Goal: Obtain resource: Download file/media

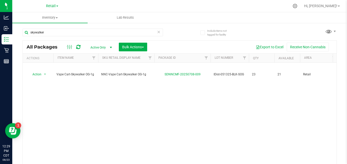
click at [157, 31] on icon at bounding box center [159, 32] width 4 height 6
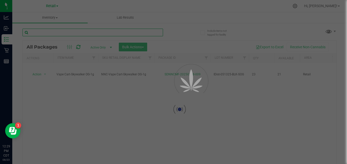
click at [145, 35] on input "text" at bounding box center [92, 33] width 140 height 8
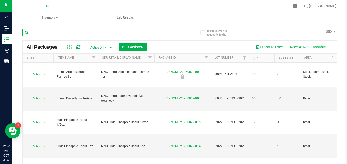
type input "f"
click at [116, 33] on input "f" at bounding box center [92, 33] width 140 height 8
click at [272, 29] on div "f All Packages Active Only Active Only Lab Samples Locked All Bulk Actions Add …" at bounding box center [179, 101] width 314 height 155
click at [264, 29] on div "f All Packages Active Only Active Only Lab Samples Locked All Bulk Actions Add …" at bounding box center [179, 101] width 314 height 155
click at [153, 33] on input "f" at bounding box center [92, 33] width 140 height 8
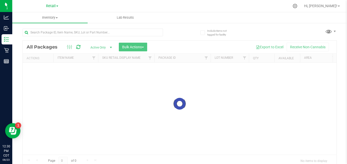
click at [81, 36] on div at bounding box center [92, 35] width 140 height 12
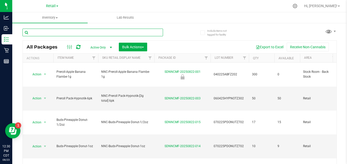
click at [79, 33] on input "text" at bounding box center [92, 33] width 140 height 8
type input "fri"
click at [138, 35] on input "fri" at bounding box center [92, 33] width 140 height 8
click at [130, 31] on input "fri" at bounding box center [92, 33] width 140 height 8
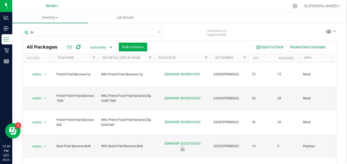
click at [157, 33] on icon at bounding box center [159, 32] width 4 height 6
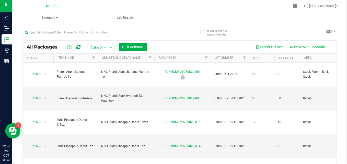
click at [175, 38] on div at bounding box center [100, 32] width 157 height 16
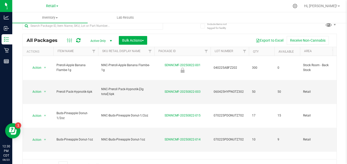
scroll to position [7, 0]
click at [175, 35] on div "All Packages Active Only Active Only Lab Samples Locked All Bulk Actions Add to…" at bounding box center [180, 40] width 314 height 13
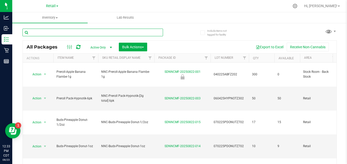
click at [145, 34] on input "text" at bounding box center [92, 33] width 140 height 8
type input "buds"
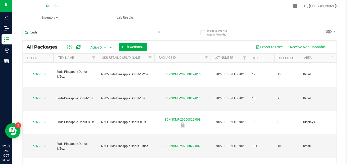
click at [63, 55] on th "Item Name" at bounding box center [75, 58] width 45 height 9
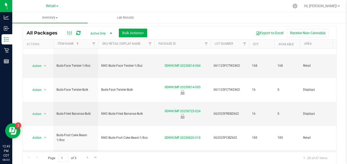
scroll to position [14, 0]
click at [87, 156] on span "Go to the next page" at bounding box center [88, 157] width 4 height 4
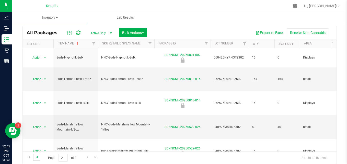
click at [36, 158] on span "Go to the previous page" at bounding box center [37, 157] width 4 height 4
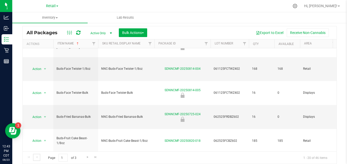
scroll to position [176, 0]
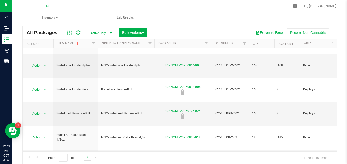
click at [89, 157] on link "Go to the next page" at bounding box center [87, 157] width 7 height 7
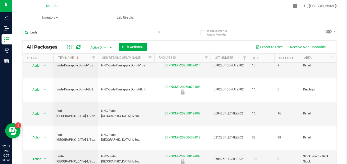
scroll to position [14, 0]
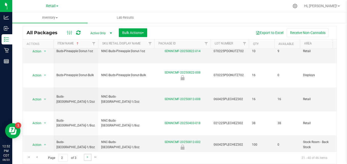
click at [86, 159] on link "Go to the next page" at bounding box center [87, 157] width 7 height 7
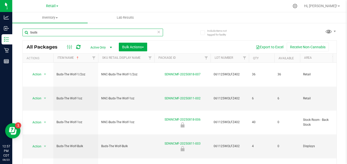
click at [155, 33] on input "buds" at bounding box center [92, 33] width 140 height 8
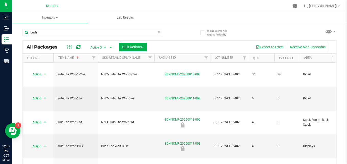
click at [157, 33] on icon at bounding box center [159, 32] width 4 height 6
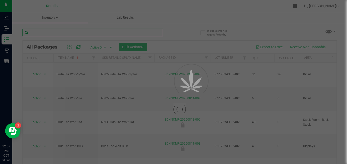
click at [149, 32] on input "text" at bounding box center [92, 33] width 140 height 8
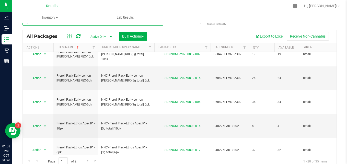
scroll to position [11, 0]
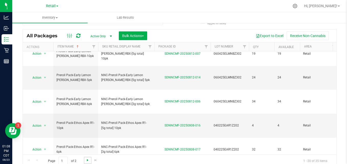
click at [86, 161] on span "Go to the next page" at bounding box center [88, 160] width 4 height 4
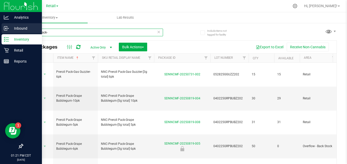
drag, startPoint x: 96, startPoint y: 34, endPoint x: 5, endPoint y: 24, distance: 91.7
click at [5, 24] on div "Analytics Inbound Inventory Retail Reports 01:21 PM CDT 08/23/2025 08/23 Retail…" at bounding box center [173, 82] width 347 height 164
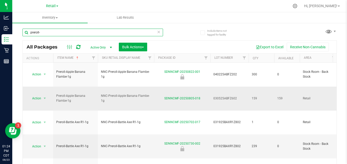
type input "preroll-"
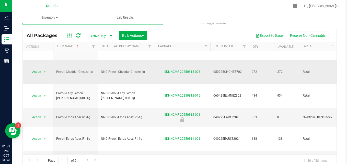
scroll to position [14, 0]
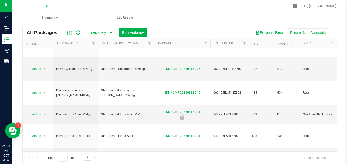
click at [87, 155] on span "Go to the next page" at bounding box center [88, 157] width 4 height 4
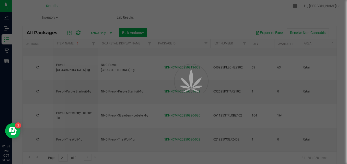
scroll to position [0, 0]
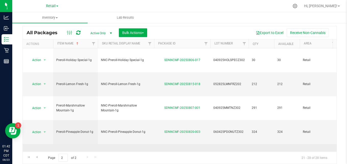
scroll to position [0, 0]
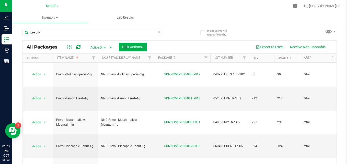
click at [82, 28] on div "preroll-" at bounding box center [100, 32] width 157 height 16
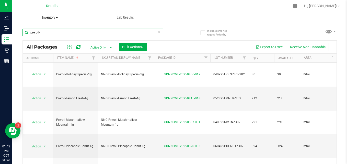
drag, startPoint x: 84, startPoint y: 31, endPoint x: 23, endPoint y: 19, distance: 62.0
click at [23, 19] on inventory "Inventory All packages All inventory Waste log Create inventory Lab Results Inc…" at bounding box center [179, 95] width 335 height 166
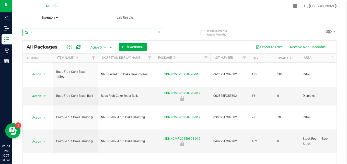
type input "f"
type input "porto leche"
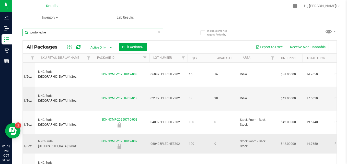
scroll to position [0, 63]
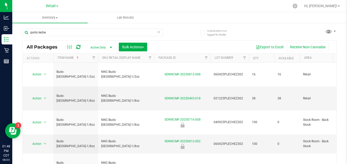
click at [157, 32] on icon at bounding box center [159, 32] width 4 height 6
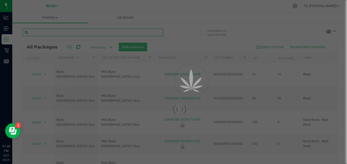
click at [141, 33] on input "text" at bounding box center [92, 33] width 140 height 8
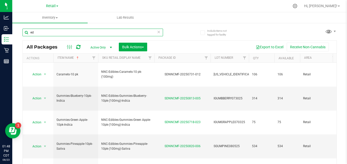
type input "e"
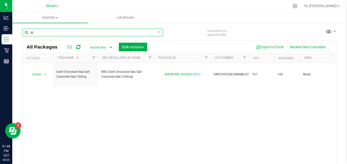
type input "s"
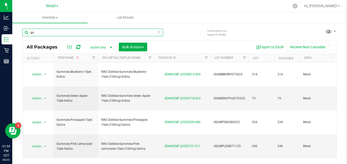
type input "g"
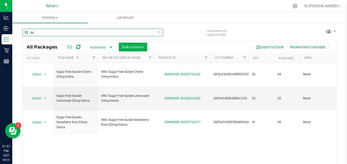
type input "s"
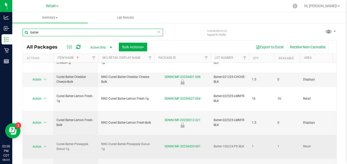
scroll to position [14, 0]
type input "b"
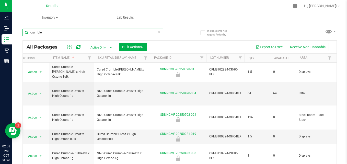
type input "crumble"
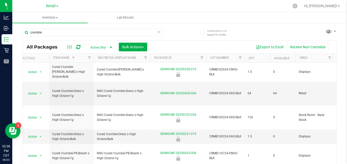
click at [157, 31] on icon at bounding box center [159, 32] width 4 height 6
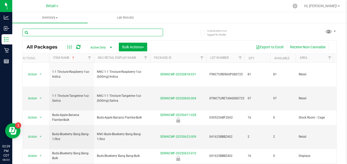
click at [156, 31] on input "text" at bounding box center [92, 33] width 140 height 8
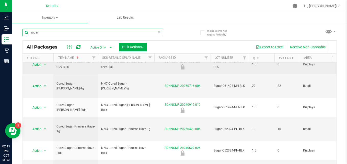
scroll to position [93, 0]
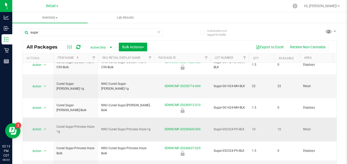
drag, startPoint x: 212, startPoint y: 73, endPoint x: 246, endPoint y: 75, distance: 34.8
click at [246, 118] on td "Sugar-052324-PH-BLK" at bounding box center [229, 130] width 38 height 24
copy span "Sugar-052324-PH-BLK"
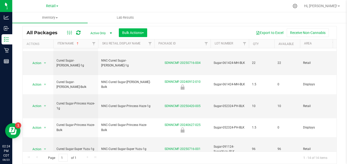
scroll to position [0, 0]
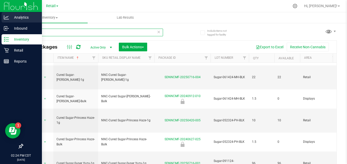
drag, startPoint x: 114, startPoint y: 30, endPoint x: 0, endPoint y: 18, distance: 114.8
click at [0, 18] on html "Analytics Inbound Inventory Retail Reports 02:24 PM CDT 08/23/2025 08/23 Retail…" at bounding box center [173, 82] width 347 height 164
type input "rso"
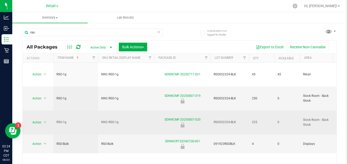
drag, startPoint x: 210, startPoint y: 96, endPoint x: 237, endPoint y: 99, distance: 27.2
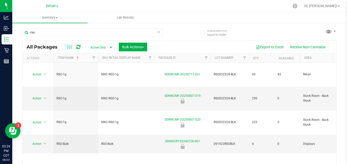
drag, startPoint x: 237, startPoint y: 99, endPoint x: 224, endPoint y: 137, distance: 40.9
click at [224, 137] on div "Action Action Create package Edit attributes Global inventory Locate package Lo…" at bounding box center [180, 114] width 314 height 103
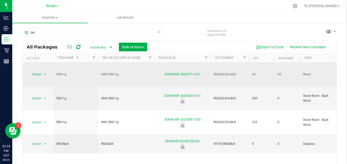
drag, startPoint x: 213, startPoint y: 67, endPoint x: 237, endPoint y: 69, distance: 23.6
click at [237, 69] on td "RSO052324-BLK" at bounding box center [229, 75] width 38 height 24
copy span "RSO052324-BLK"
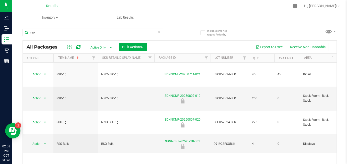
click at [158, 32] on icon at bounding box center [159, 32] width 4 height 6
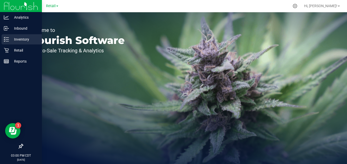
click at [11, 40] on p "Inventory" at bounding box center [24, 39] width 31 height 6
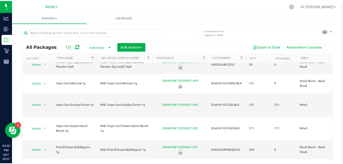
scroll to position [170, 0]
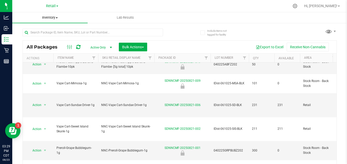
click at [47, 15] on uib-tab-heading "Inventory All packages All inventory Waste log Create inventory" at bounding box center [49, 17] width 75 height 11
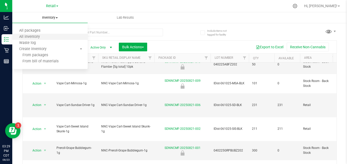
click at [45, 34] on li "All inventory" at bounding box center [49, 37] width 75 height 6
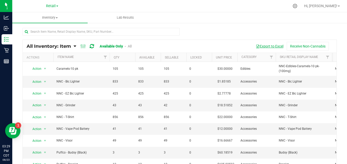
click at [274, 47] on button "Export to Excel" at bounding box center [269, 46] width 34 height 9
click at [185, 41] on div "All Inventory: Item Item Summary Item (default) Item by Strain Item by Location…" at bounding box center [180, 46] width 314 height 13
click at [270, 54] on link "Filter" at bounding box center [271, 57] width 8 height 9
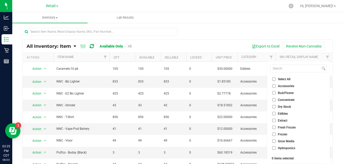
click at [275, 86] on input "Accessories" at bounding box center [273, 85] width 3 height 3
checkbox input "true"
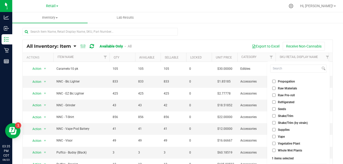
scroll to position [13, 0]
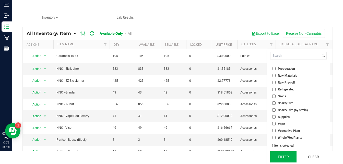
click at [287, 158] on button "Filter" at bounding box center [283, 156] width 26 height 11
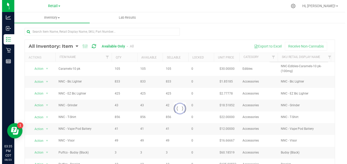
scroll to position [0, 0]
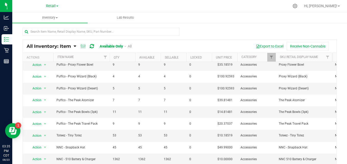
scroll to position [18, 0]
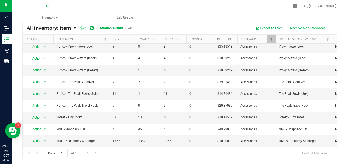
click at [261, 28] on button "Export to Excel" at bounding box center [269, 28] width 34 height 9
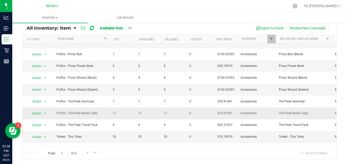
scroll to position [113, 0]
